Goal: Task Accomplishment & Management: Manage account settings

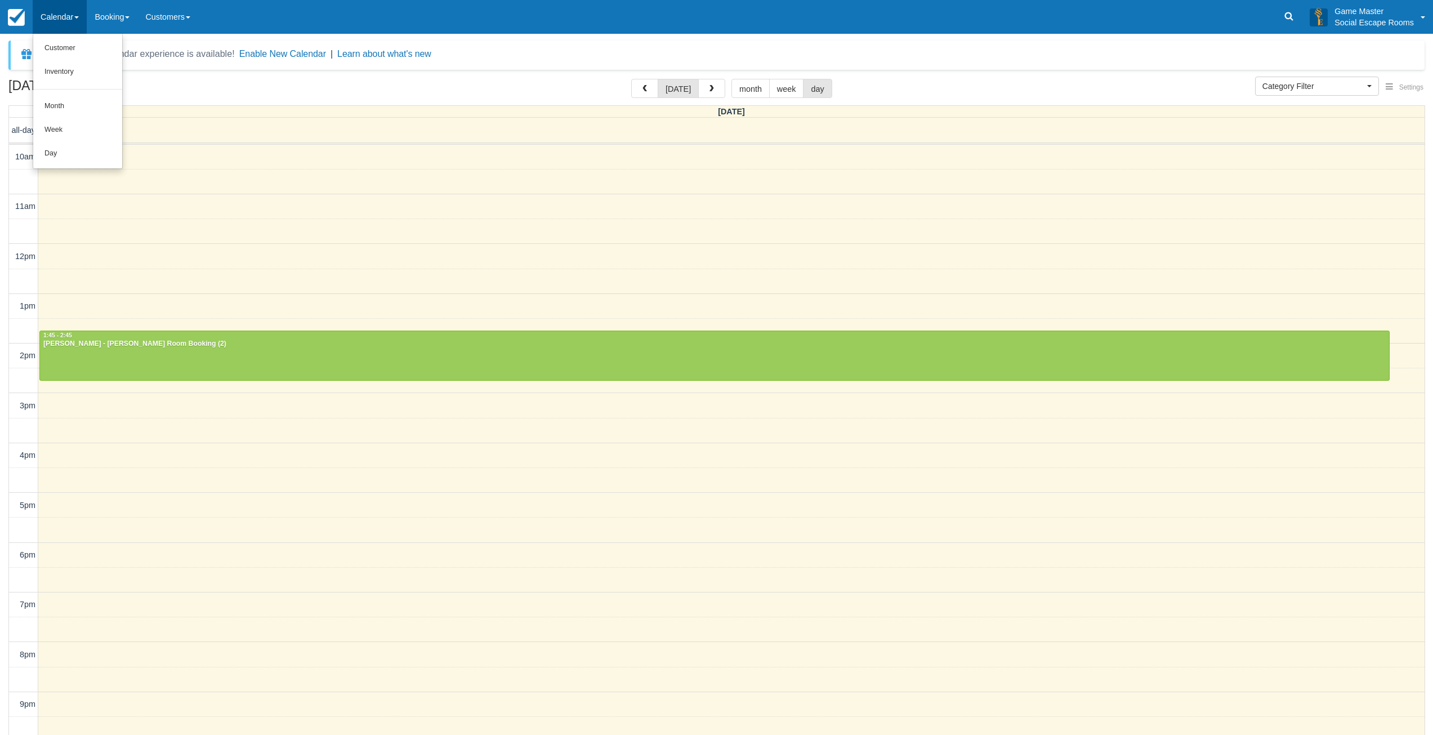
select select
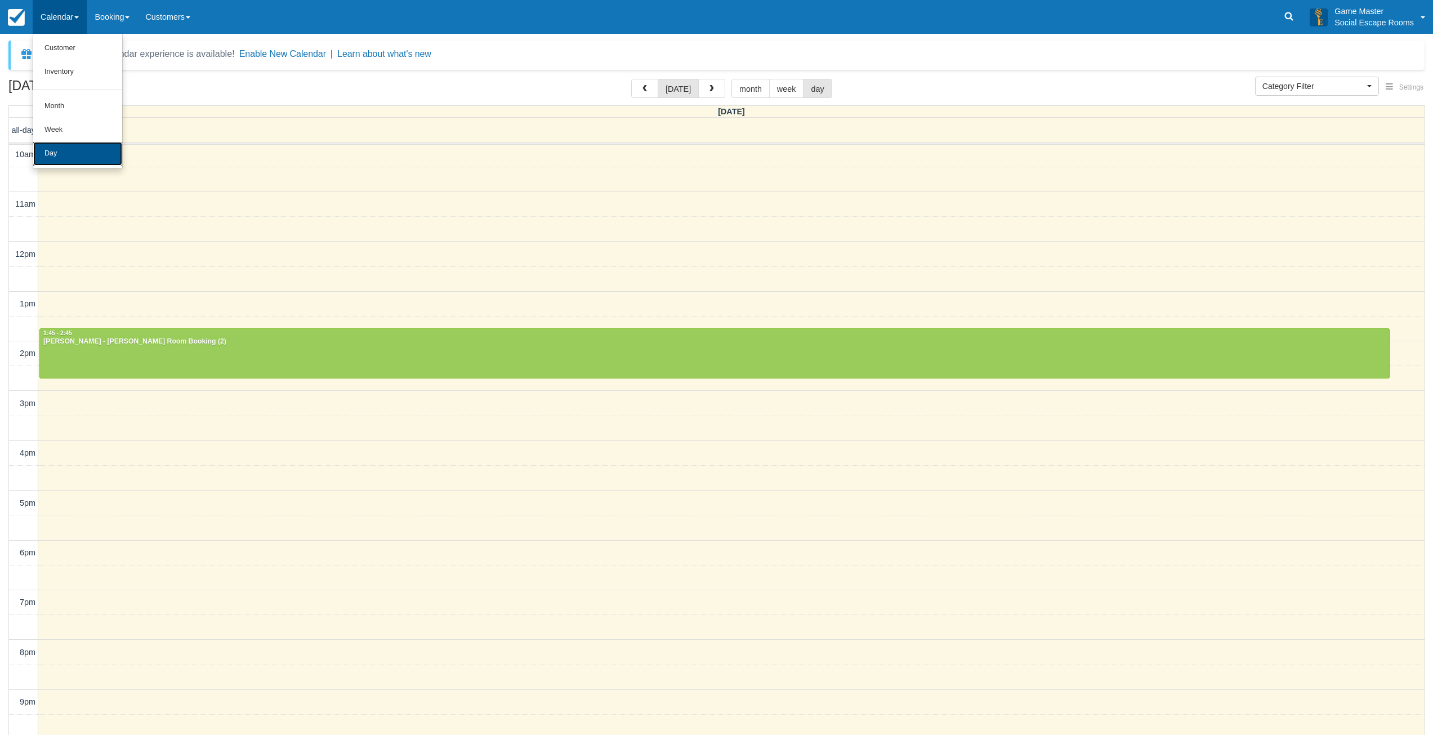
click at [60, 147] on link "Day" at bounding box center [77, 154] width 89 height 24
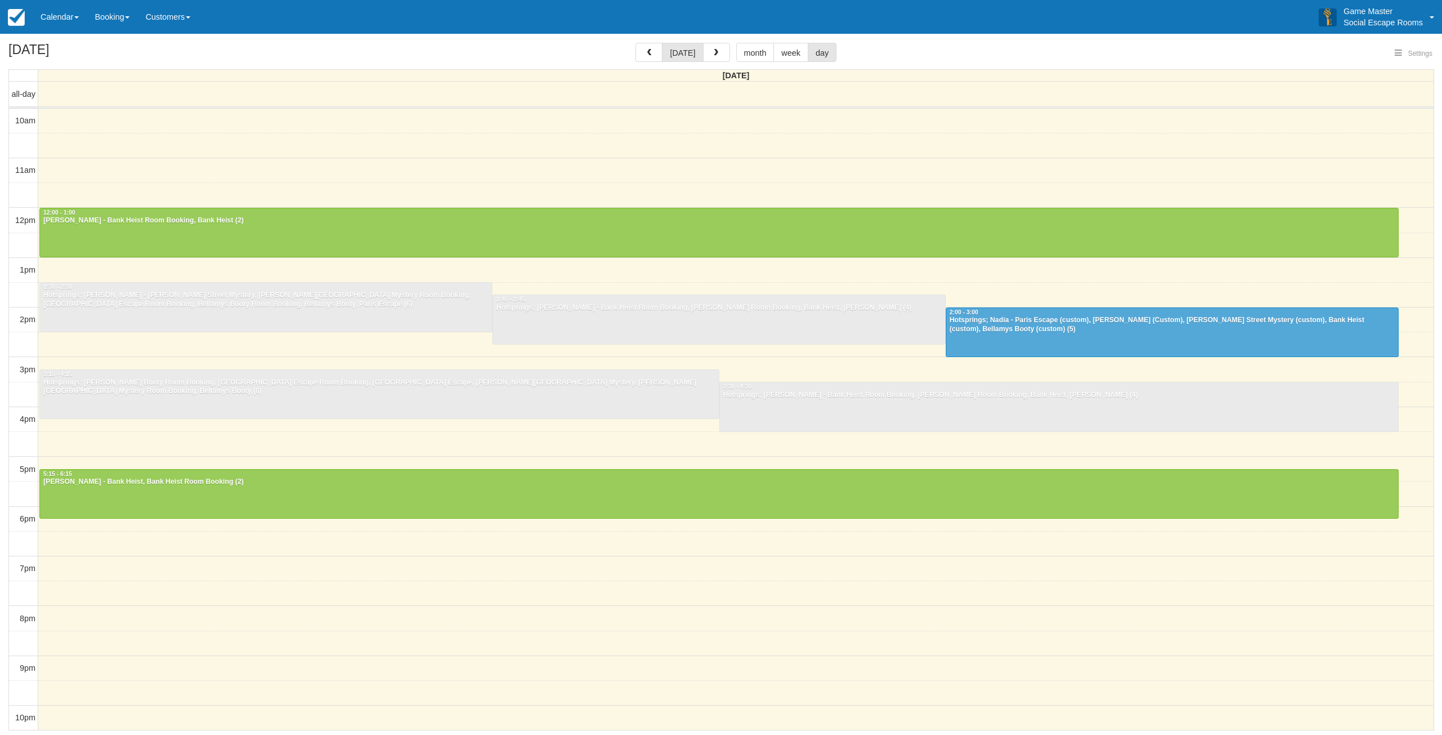
select select
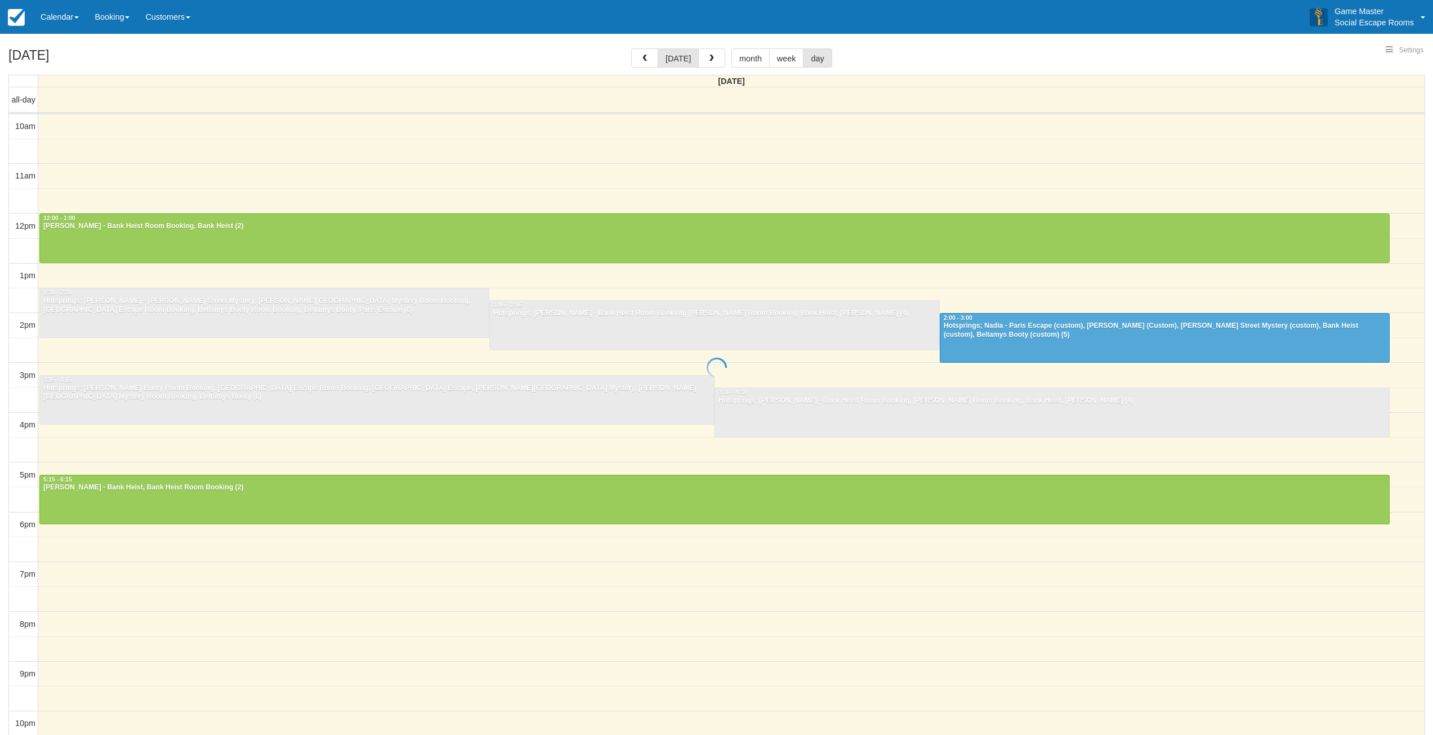
select select
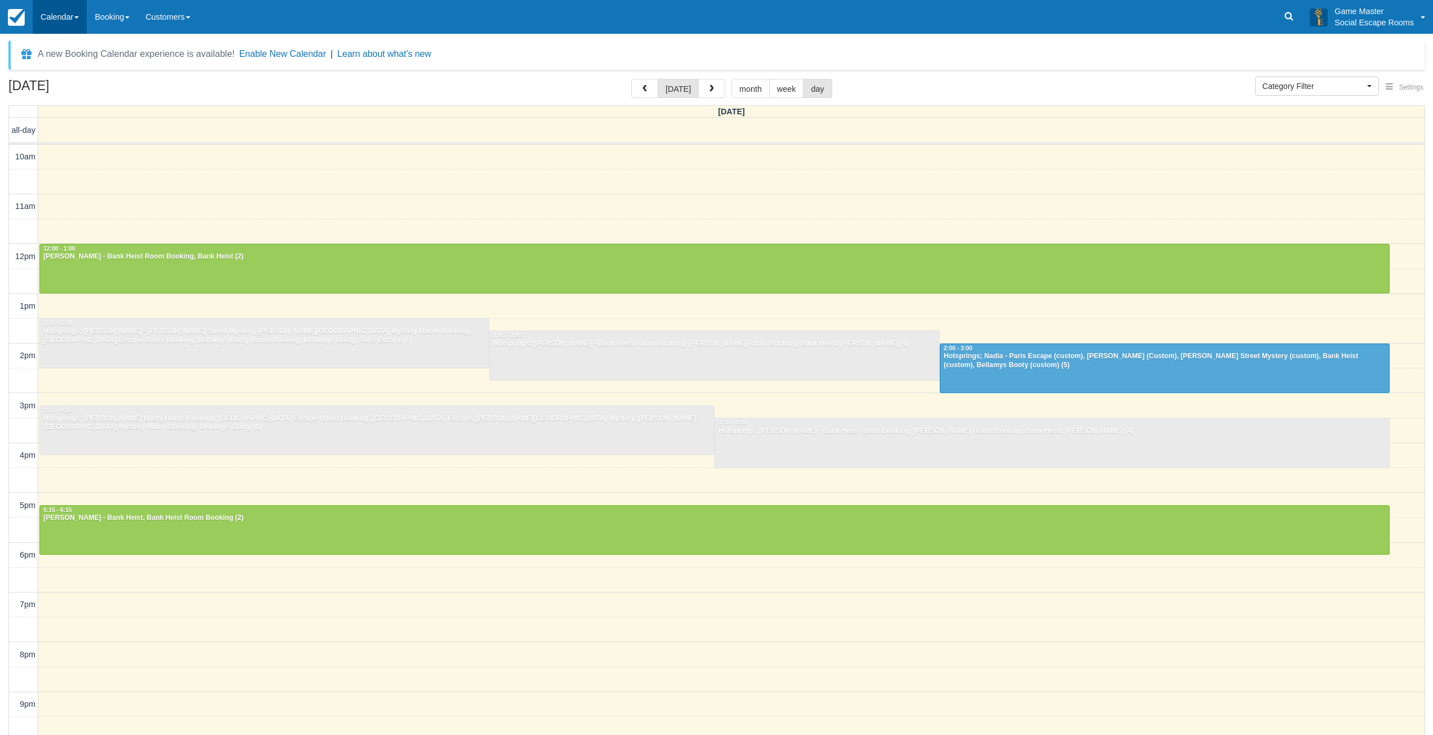
click at [48, 19] on link "Calendar" at bounding box center [60, 17] width 54 height 34
click at [52, 153] on link "Day" at bounding box center [77, 154] width 89 height 24
select select
click at [65, 10] on link "Calendar" at bounding box center [60, 17] width 54 height 34
click at [80, 74] on link "Inventory" at bounding box center [77, 72] width 89 height 24
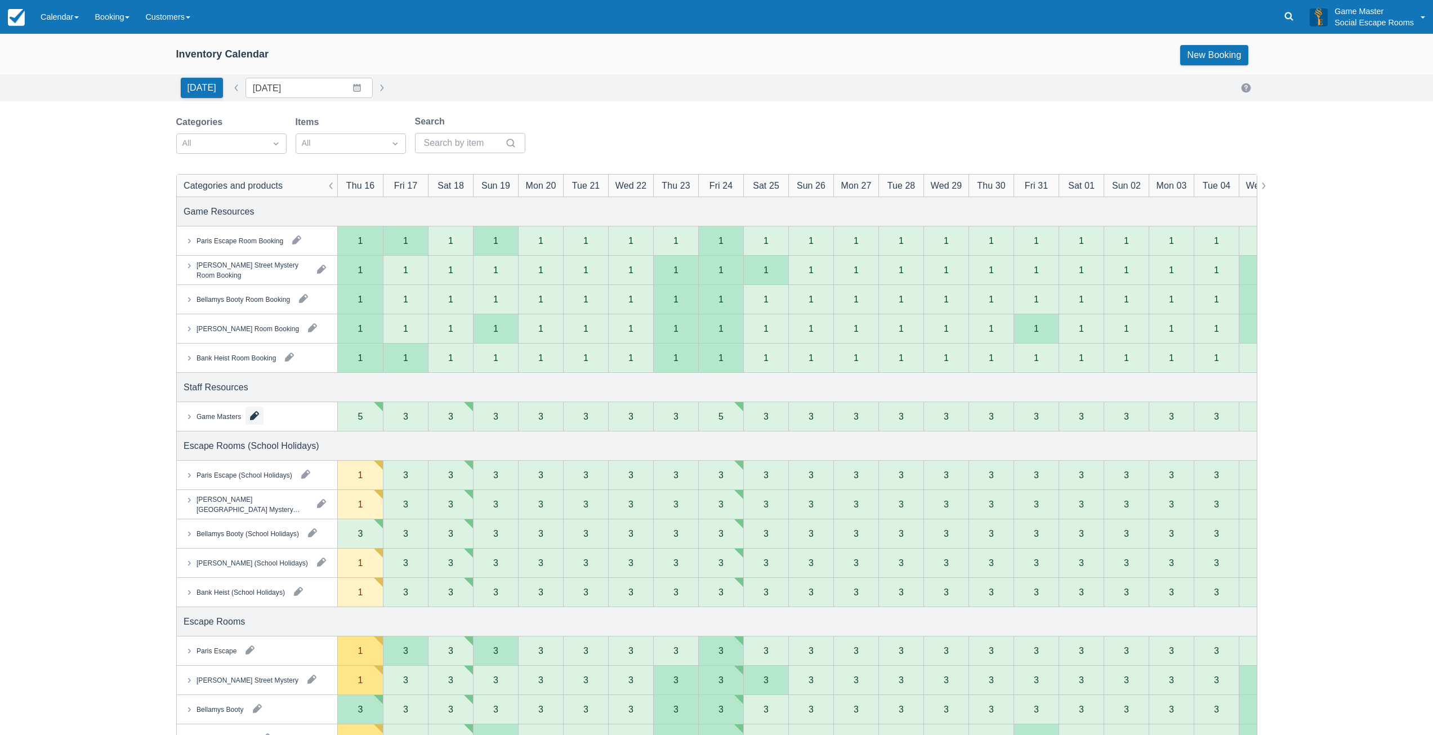
click at [255, 415] on button "button" at bounding box center [255, 416] width 18 height 18
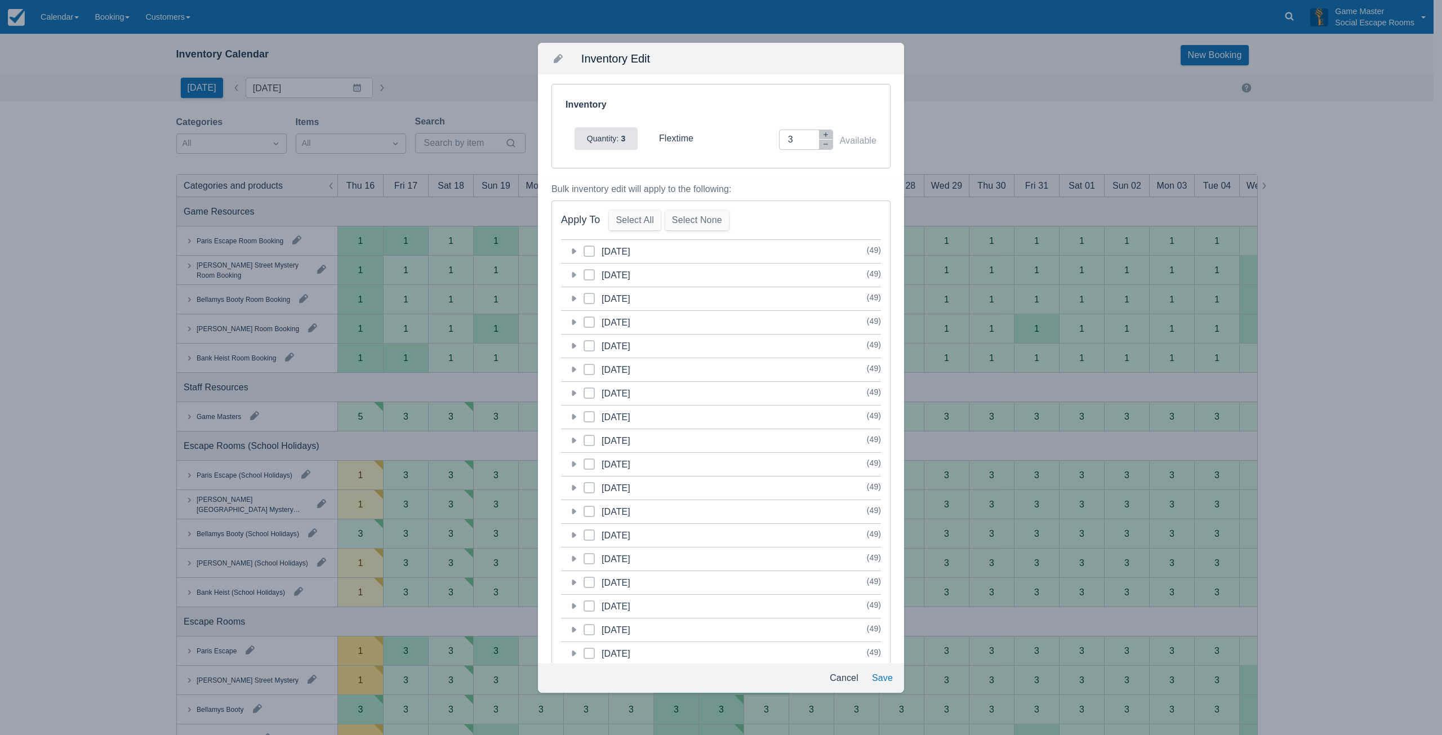
click at [573, 254] on icon at bounding box center [573, 251] width 11 height 11
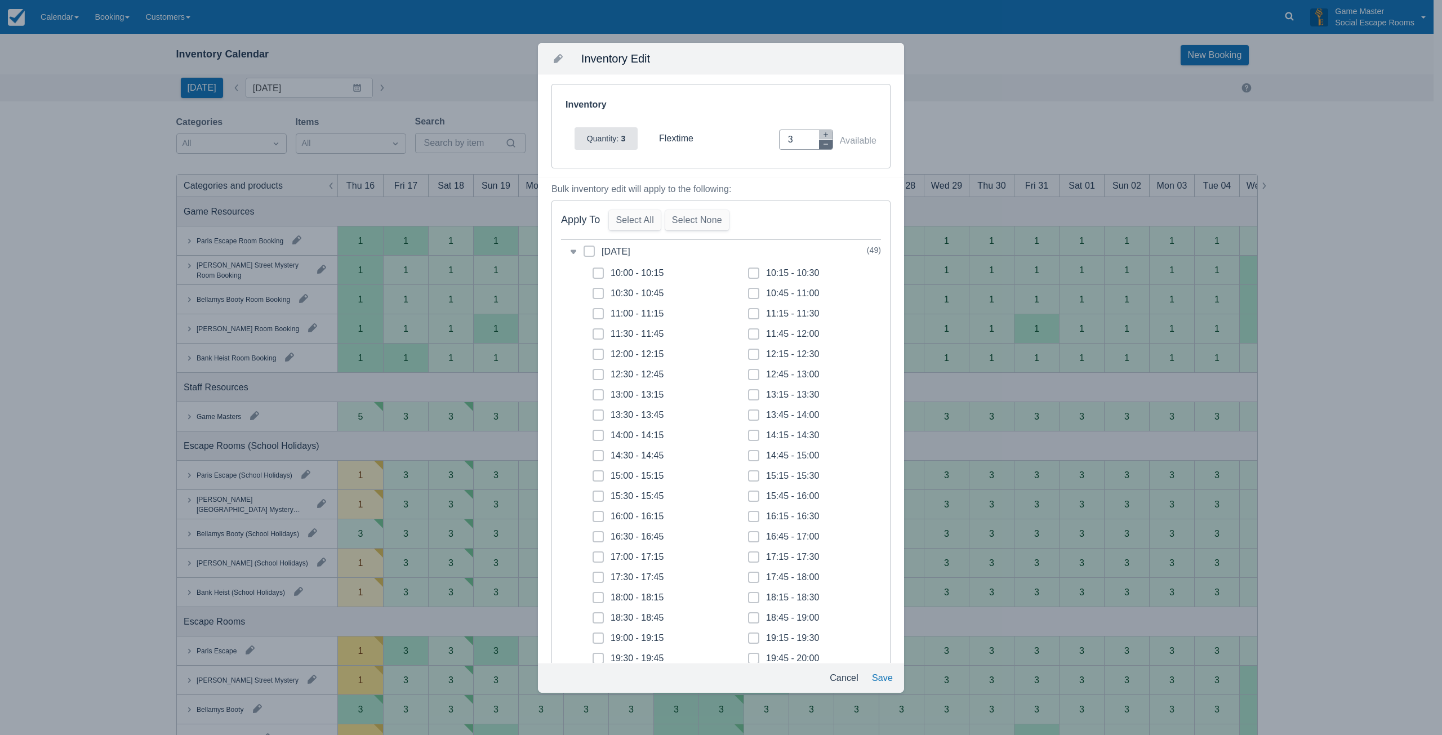
click at [822, 146] on icon "button" at bounding box center [825, 144] width 7 height 7
type input "0"
drag, startPoint x: 601, startPoint y: 270, endPoint x: 603, endPoint y: 293, distance: 23.2
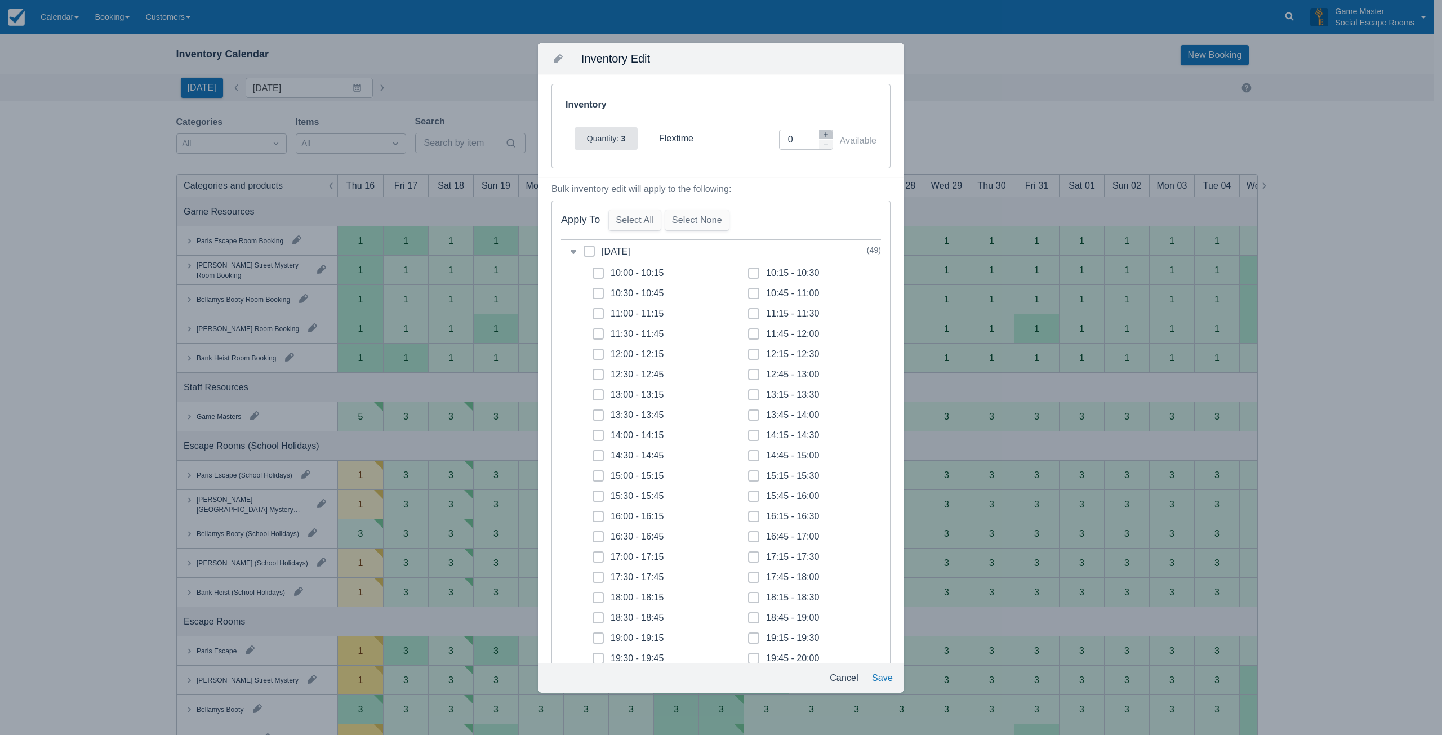
click at [603, 271] on span at bounding box center [597, 277] width 11 height 20
click at [593, 270] on input "10:00 - 10:15" at bounding box center [592, 270] width 1 height 1
checkbox input "true"
click at [603, 293] on span at bounding box center [597, 298] width 11 height 20
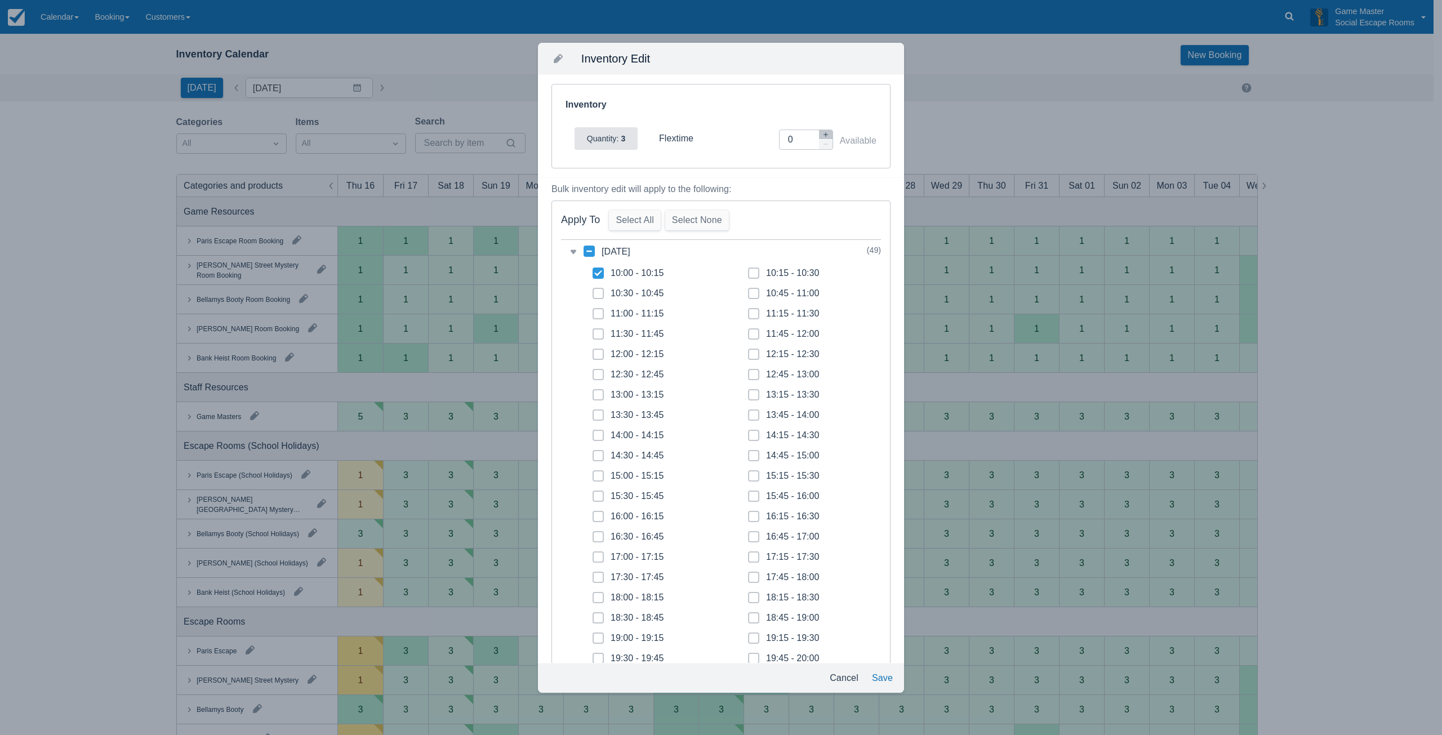
click at [593, 291] on input "10:30 - 10:45" at bounding box center [592, 290] width 1 height 1
checkbox input "true"
click at [598, 322] on span at bounding box center [597, 318] width 11 height 20
click at [593, 311] on input "11:00 - 11:15" at bounding box center [592, 310] width 1 height 1
checkbox input "true"
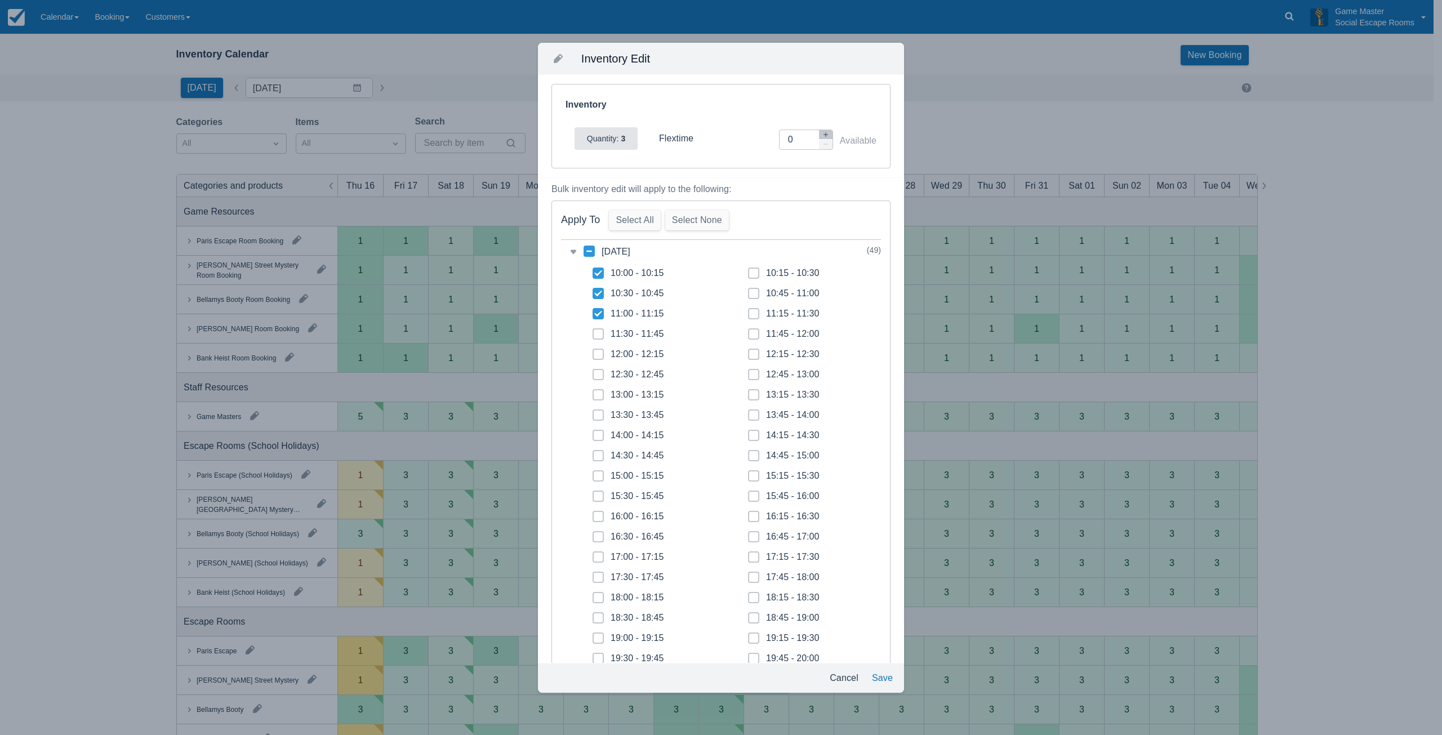
click at [599, 335] on icon at bounding box center [598, 334] width 5 height 5
click at [593, 331] on input "11:30 - 11:45" at bounding box center [592, 331] width 1 height 1
checkbox input "true"
click at [748, 276] on span at bounding box center [753, 277] width 11 height 20
click at [748, 270] on input "10:15 - 10:30" at bounding box center [748, 270] width 1 height 1
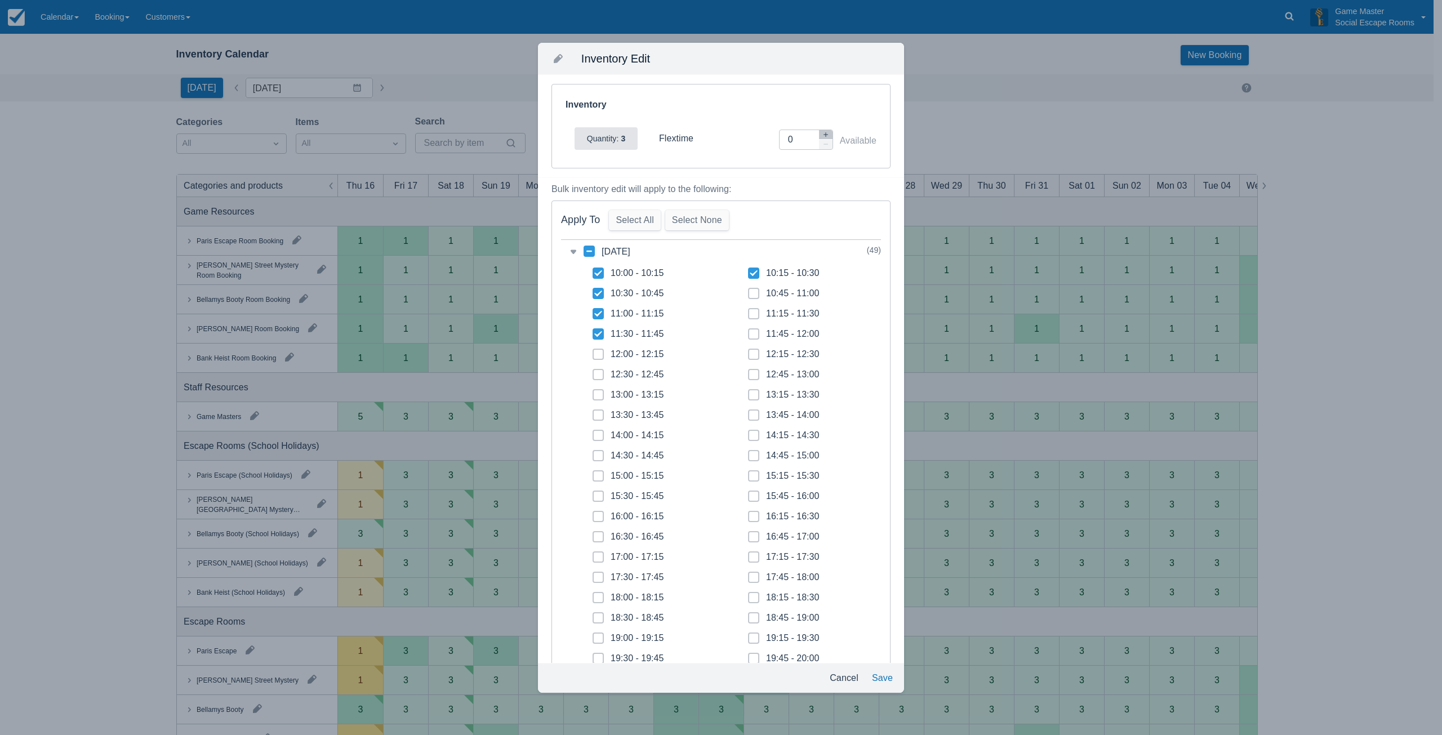
checkbox input "true"
click at [748, 298] on span at bounding box center [753, 298] width 11 height 20
click at [748, 291] on input "10:45 - 11:00" at bounding box center [748, 290] width 1 height 1
checkbox input "true"
click at [748, 316] on span at bounding box center [753, 318] width 11 height 20
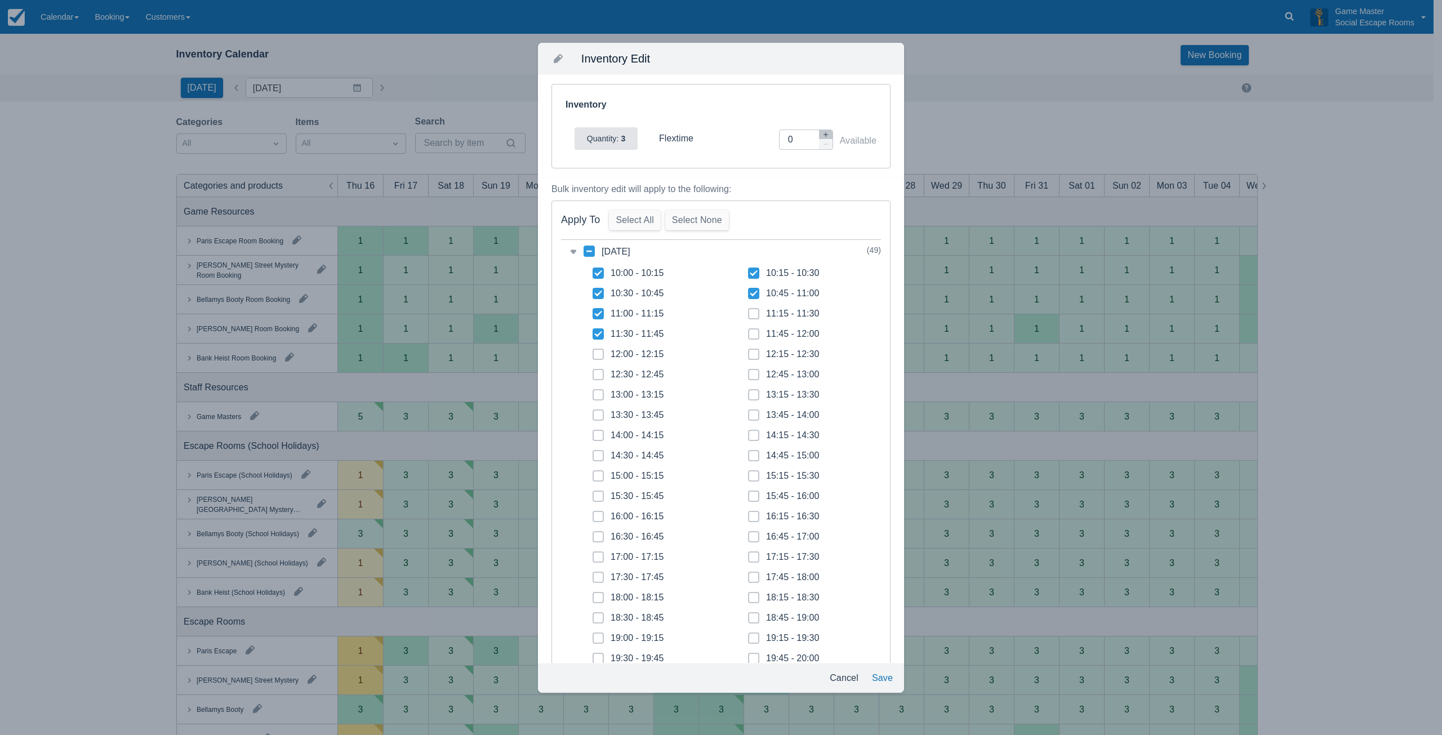
click at [748, 311] on input "11:15 - 11:30" at bounding box center [748, 310] width 1 height 1
checkbox input "true"
click at [875, 680] on button "Save" at bounding box center [882, 678] width 30 height 20
